Goal: Information Seeking & Learning: Find specific fact

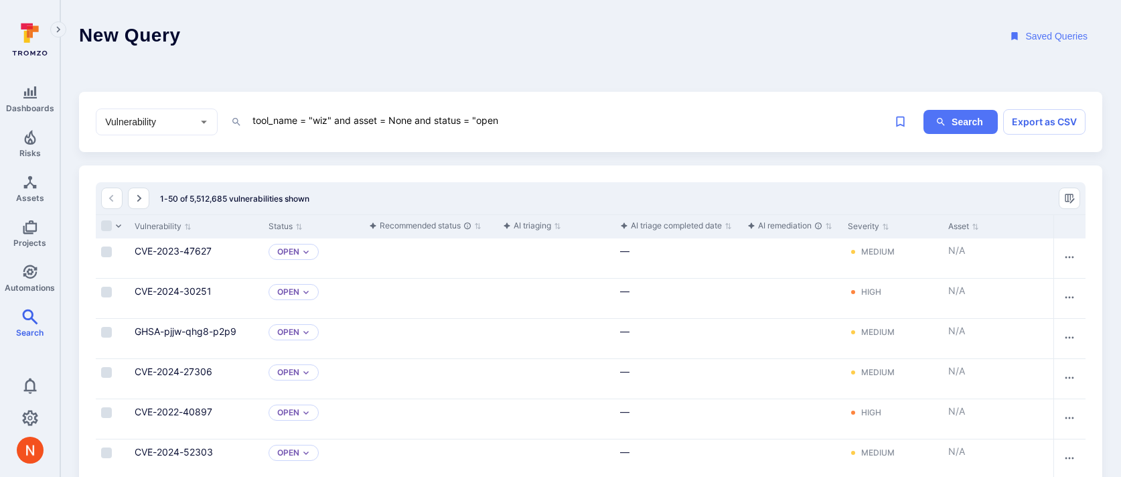
type textarea "tool_name = "wiz" and asset = None and status = "open""
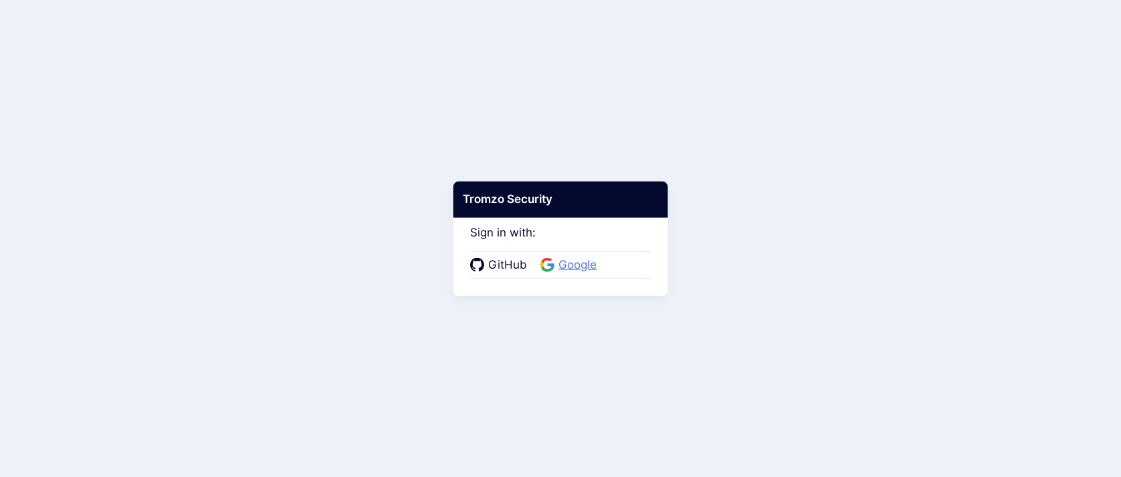
click at [580, 265] on span "Google" at bounding box center [578, 265] width 46 height 17
